Goal: Find specific page/section: Find specific page/section

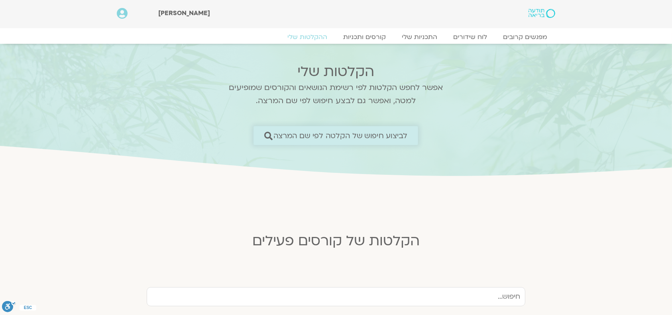
click at [344, 135] on span "לביצוע חיפוש של הקלטה לפי שם המרצה" at bounding box center [340, 136] width 134 height 8
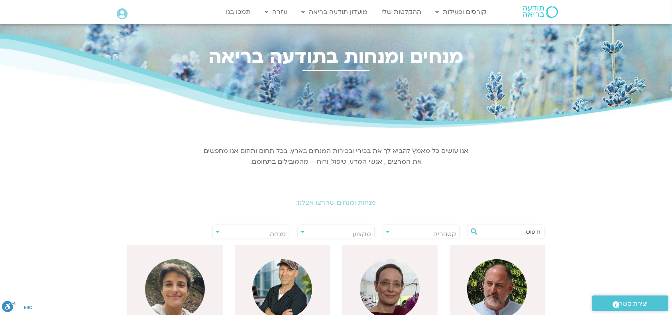
click at [507, 231] on input "text" at bounding box center [510, 232] width 61 height 14
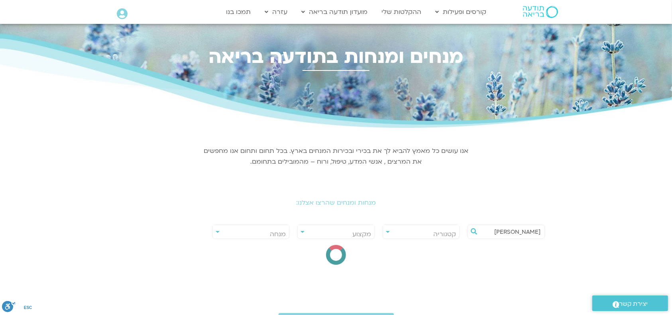
type input "ארנינה"
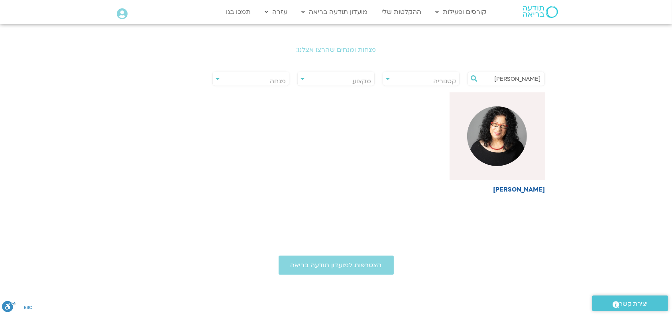
scroll to position [159, 0]
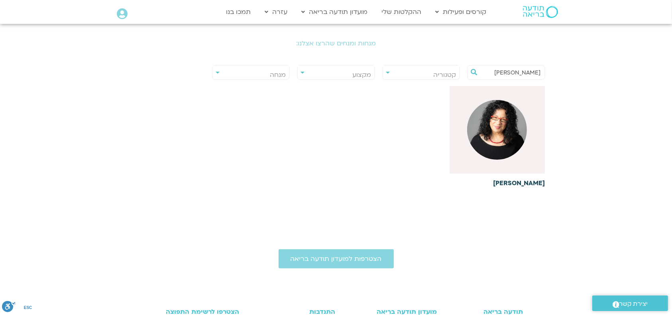
click at [521, 186] on h6 "[PERSON_NAME]" at bounding box center [498, 183] width 96 height 7
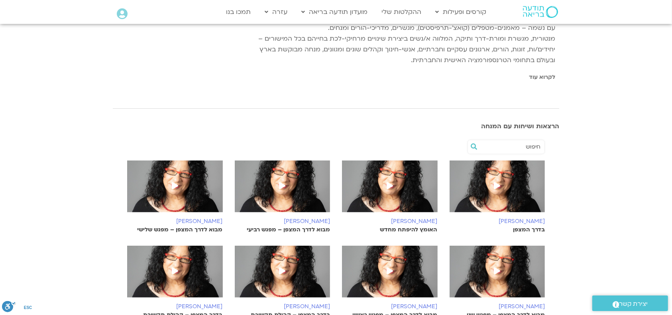
scroll to position [212, 0]
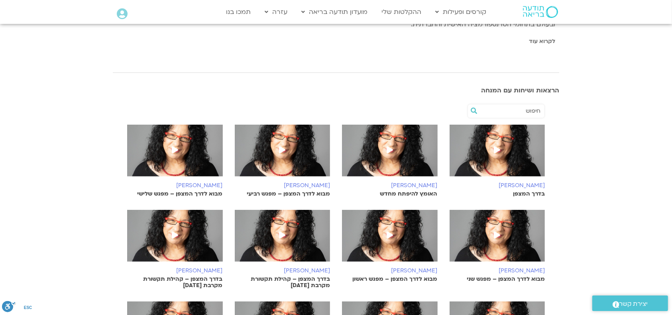
click at [528, 150] on img at bounding box center [498, 155] width 96 height 60
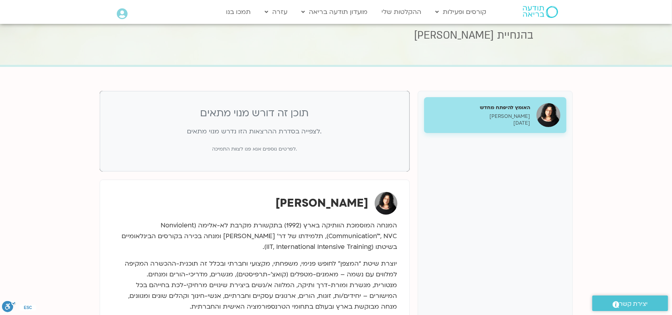
scroll to position [53, 0]
